Goal: Information Seeking & Learning: Learn about a topic

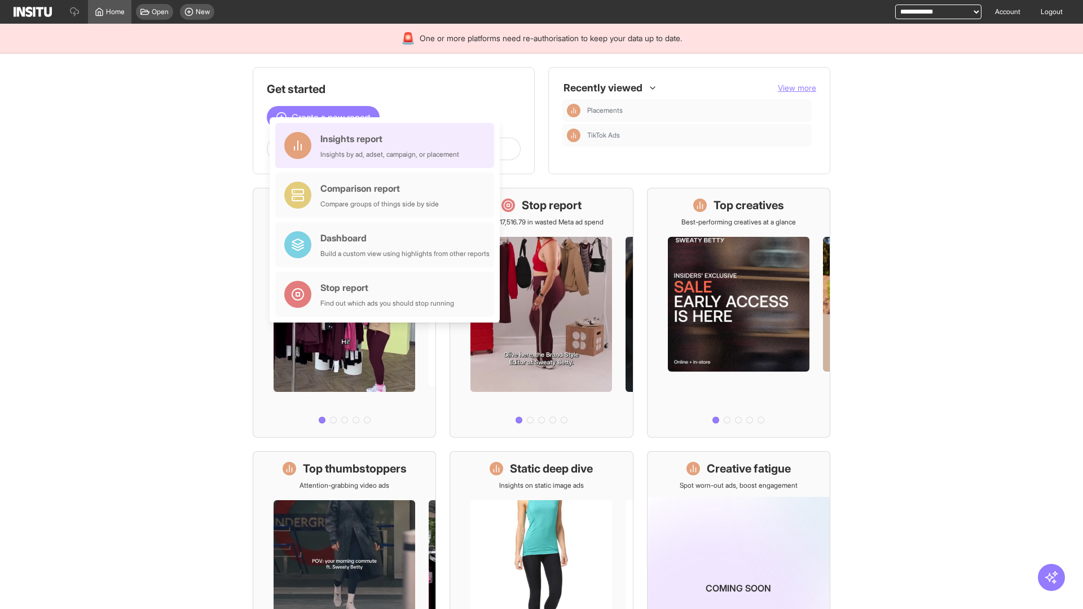
click at [388, 146] on div "Insights report Insights by ad, adset, campaign, or placement" at bounding box center [389, 145] width 139 height 27
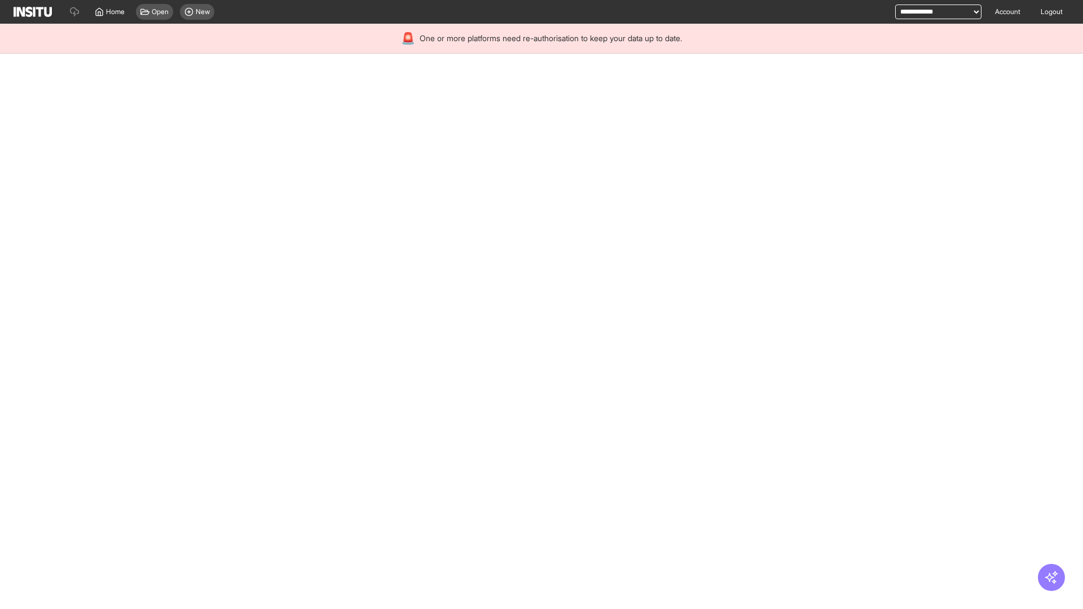
select select "**"
